Goal: Information Seeking & Learning: Learn about a topic

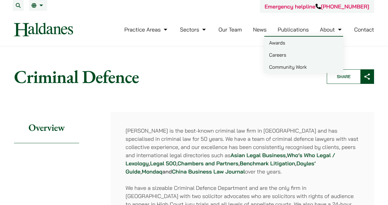
click at [343, 31] on link "About" at bounding box center [331, 29] width 23 height 7
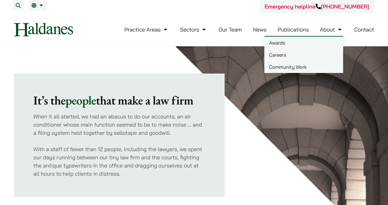
click at [286, 55] on link "Careers" at bounding box center [303, 55] width 79 height 12
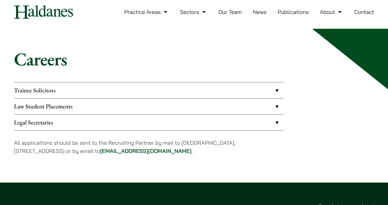
scroll to position [25, 0]
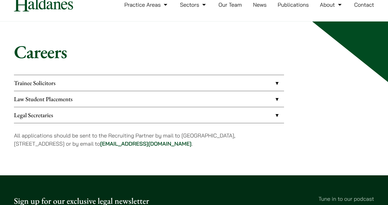
click at [186, 91] on link "Trainee Solicitors" at bounding box center [149, 83] width 270 height 16
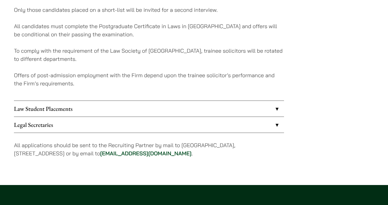
scroll to position [170, 0]
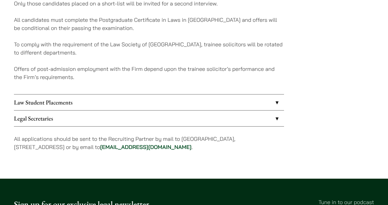
click at [171, 110] on link "Law Student Placements" at bounding box center [149, 103] width 270 height 16
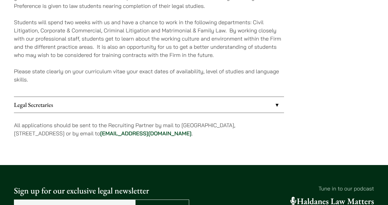
scroll to position [239, 0]
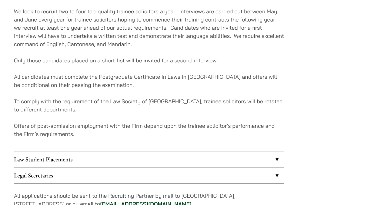
scroll to position [105, 0]
